Goal: Task Accomplishment & Management: Manage account settings

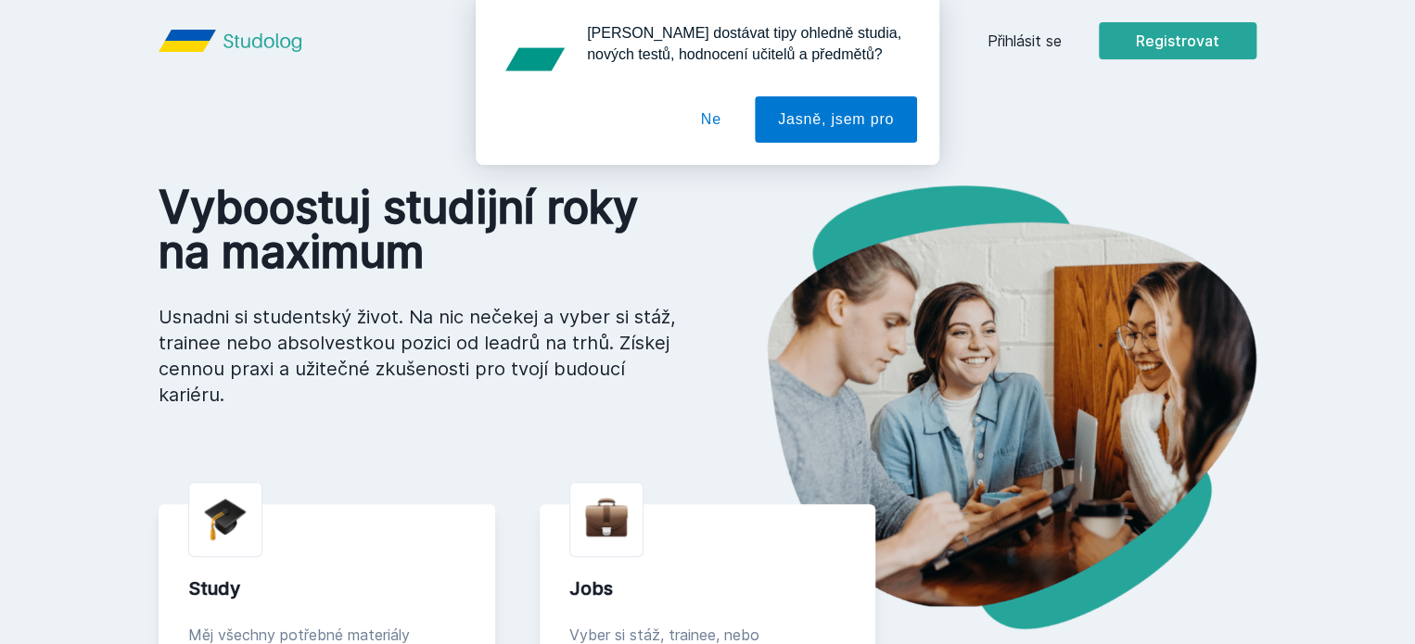
click at [717, 126] on button "Ne" at bounding box center [711, 119] width 67 height 46
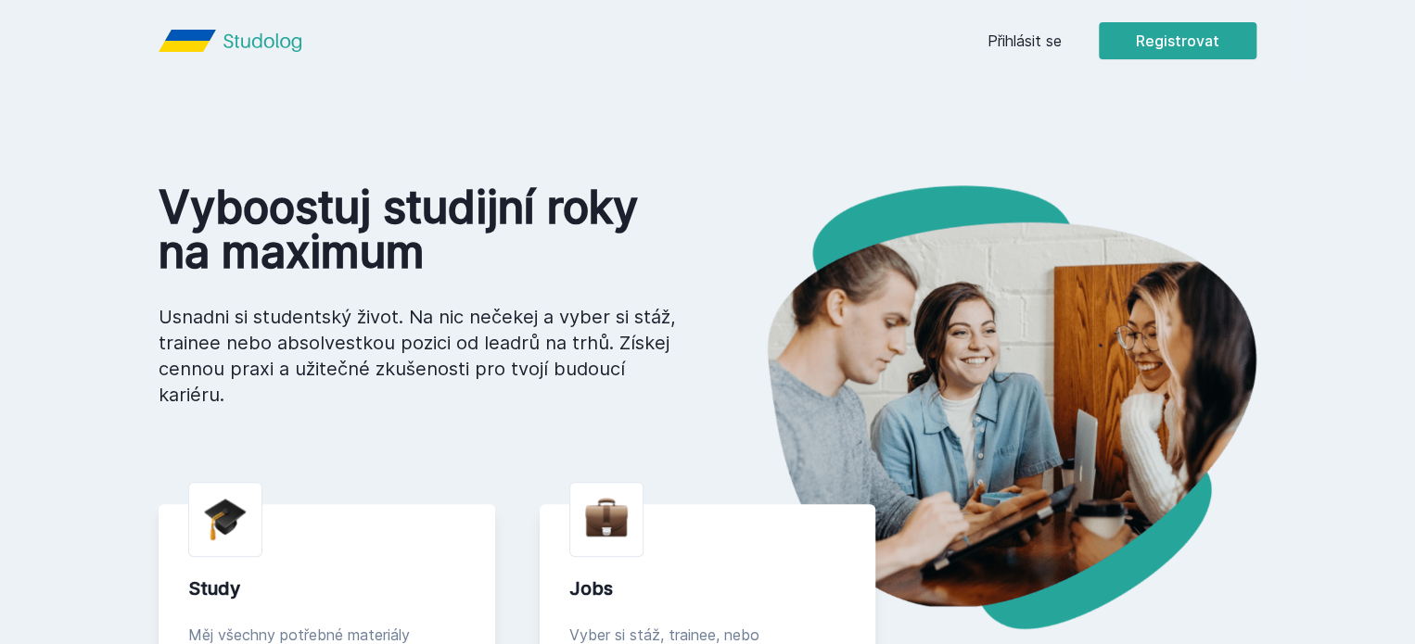
click at [1145, 56] on div "Přihlásit se Registrovat" at bounding box center [1121, 40] width 269 height 37
click at [1062, 43] on link "Přihlásit se" at bounding box center [1024, 41] width 74 height 22
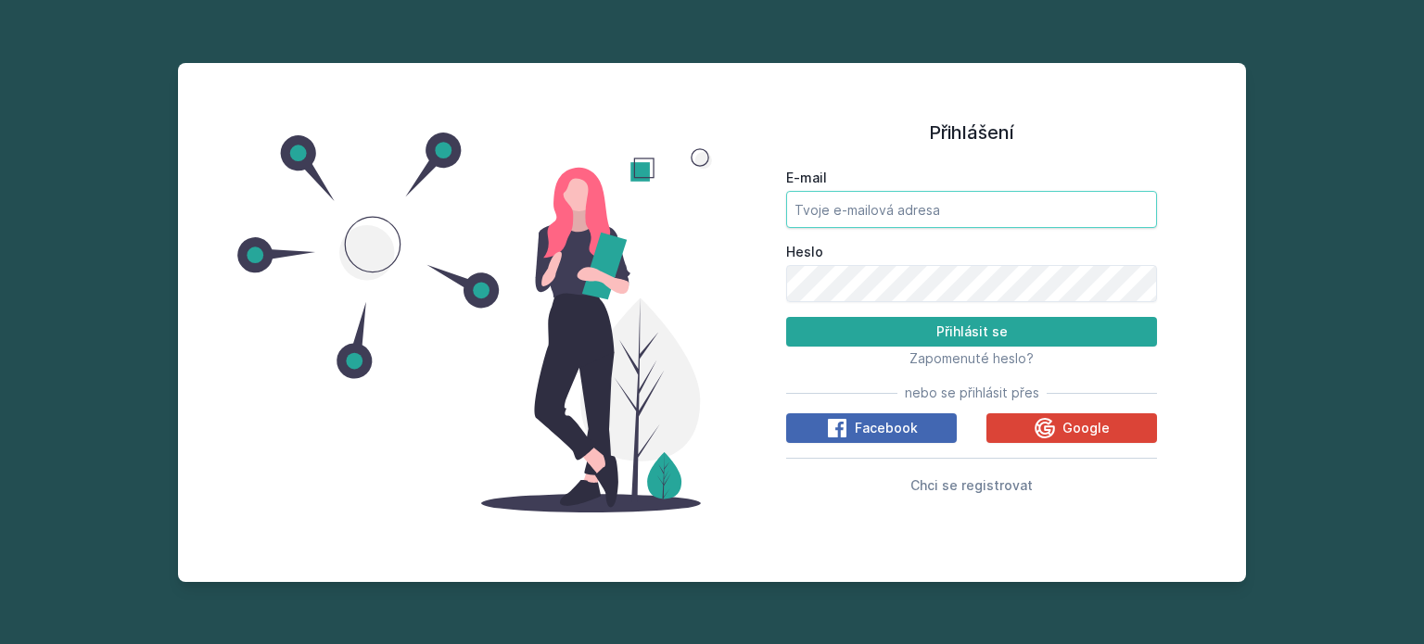
click at [931, 210] on input "E-mail" at bounding box center [971, 209] width 371 height 37
type input "[EMAIL_ADDRESS][DOMAIN_NAME]"
click at [786, 317] on button "Přihlásit se" at bounding box center [971, 332] width 371 height 30
